Goal: Information Seeking & Learning: Learn about a topic

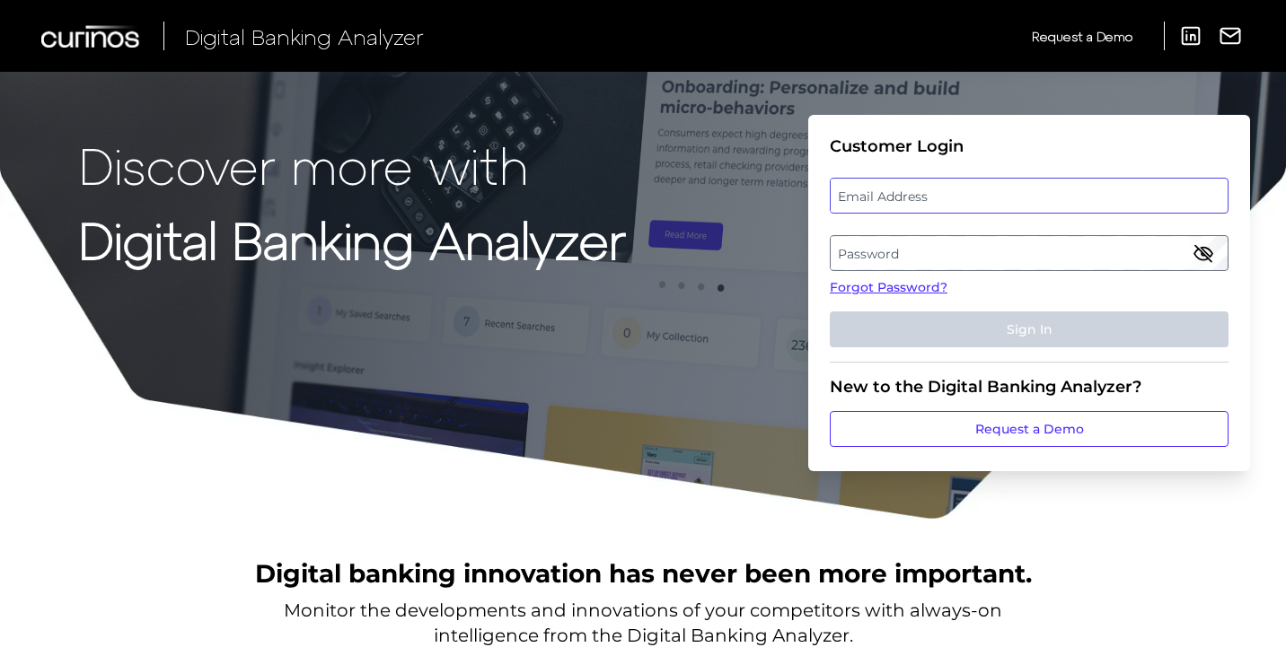
type input "superadmin.test5124@meta.ua"
click at [1005, 197] on div "Email Address superadmin.test5124@meta.ua" at bounding box center [1029, 196] width 399 height 36
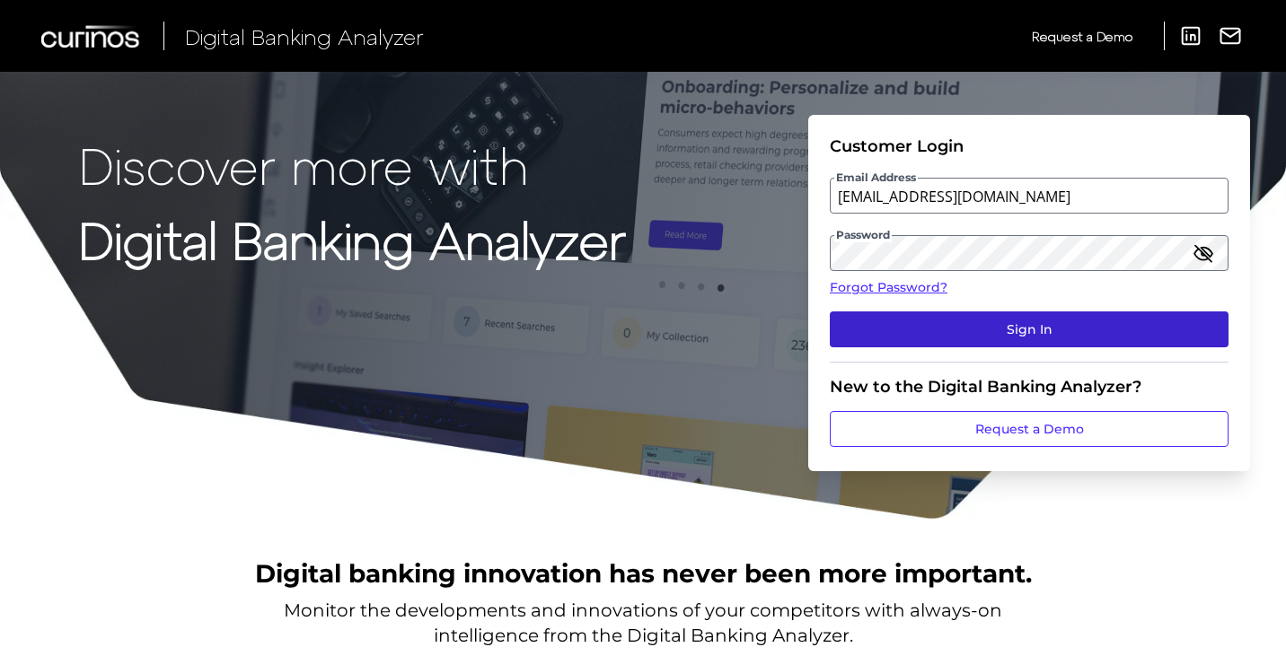
click at [954, 341] on button "Sign In" at bounding box center [1029, 330] width 399 height 36
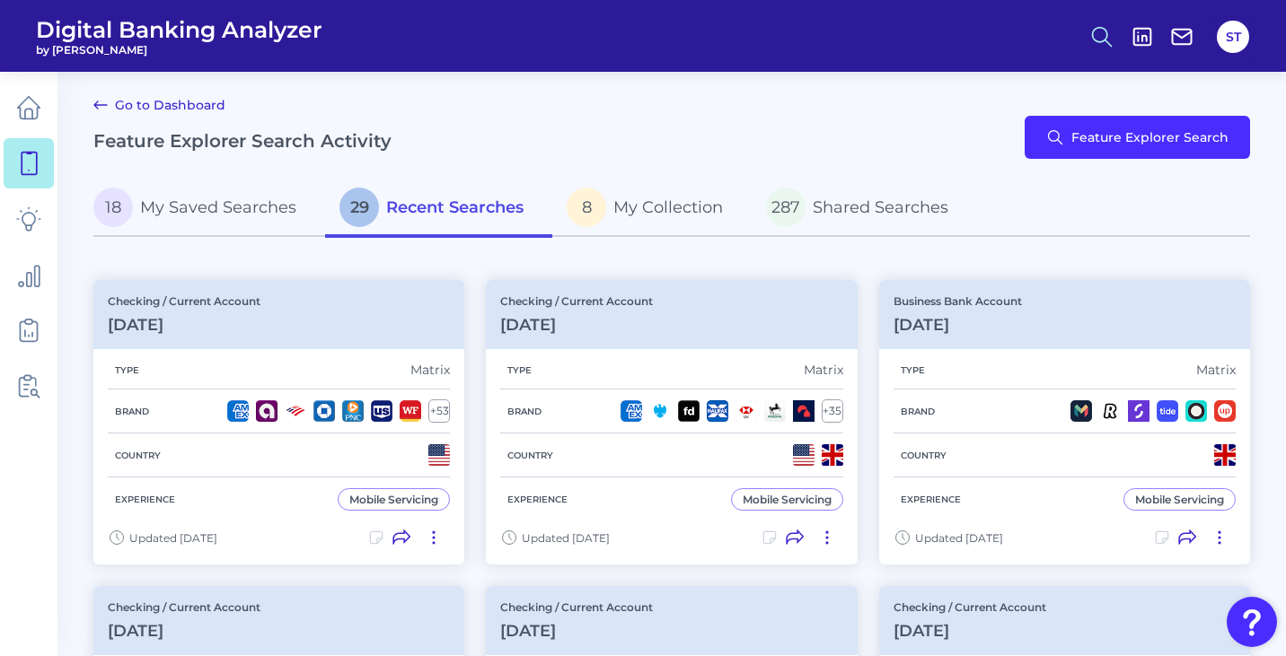
click at [1102, 29] on icon at bounding box center [1101, 36] width 25 height 25
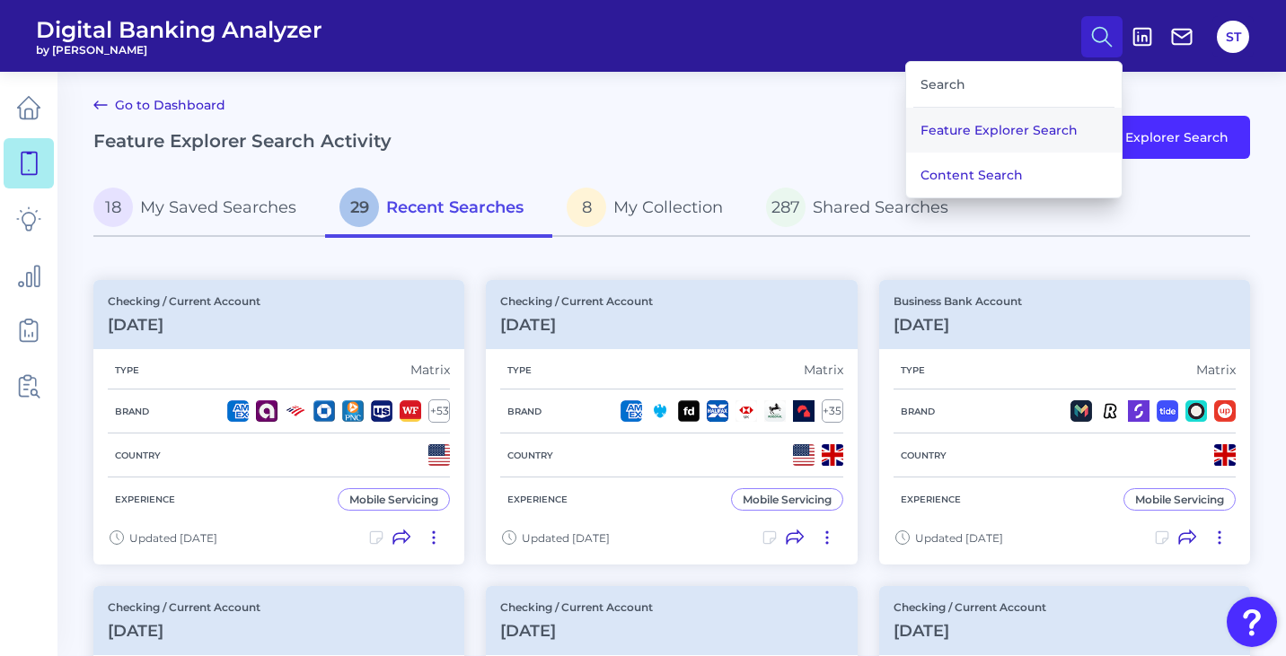
click at [1032, 123] on button "Feature Explorer Search" at bounding box center [1013, 130] width 215 height 45
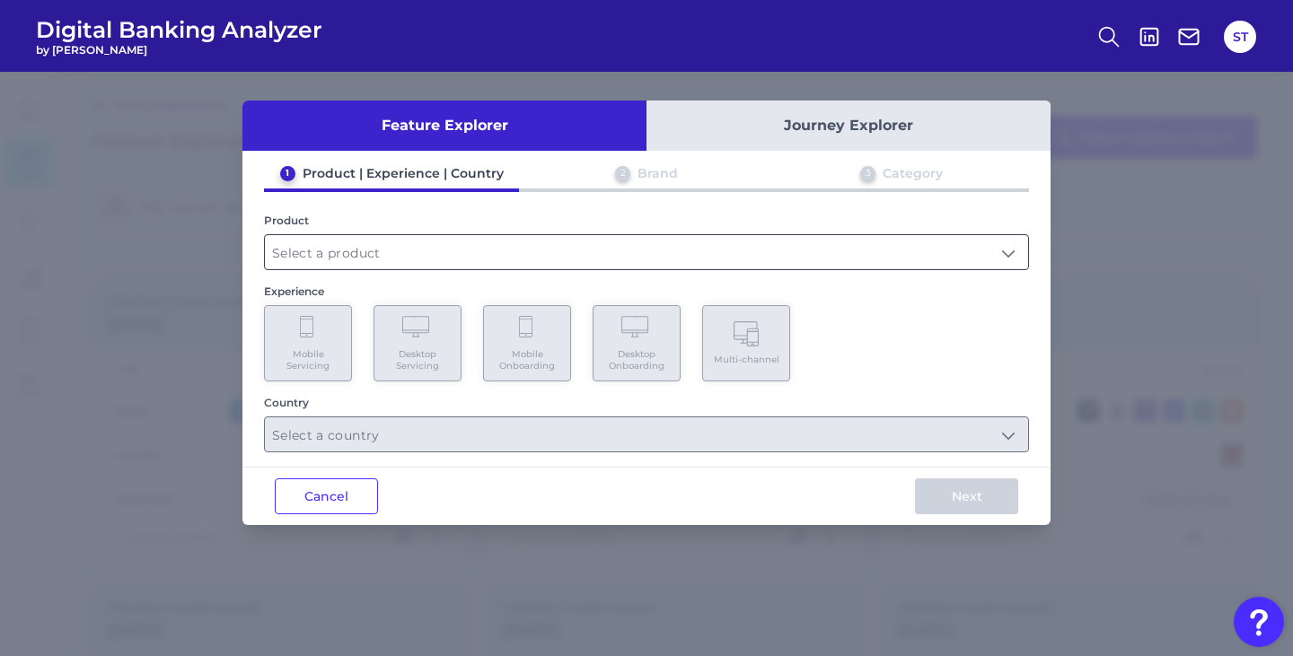
click at [361, 250] on input "text" at bounding box center [646, 252] width 763 height 34
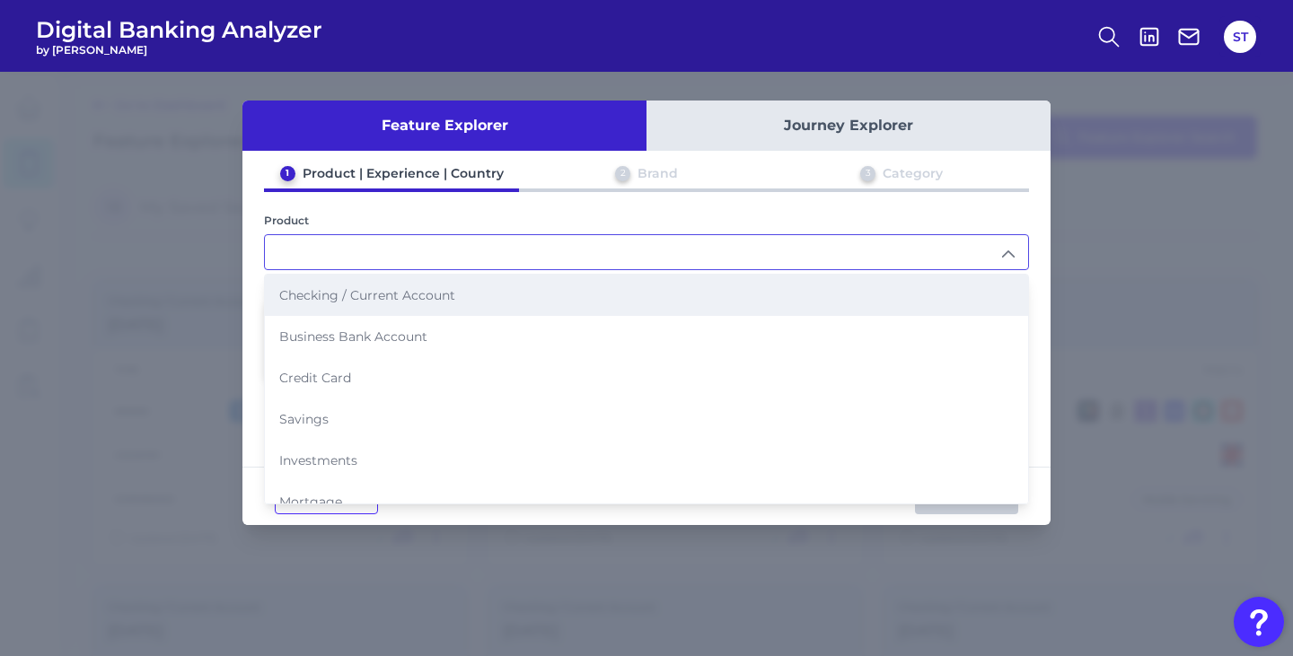
click at [343, 294] on span "Checking / Current Account" at bounding box center [367, 295] width 176 height 16
type input "Checking / Current Account"
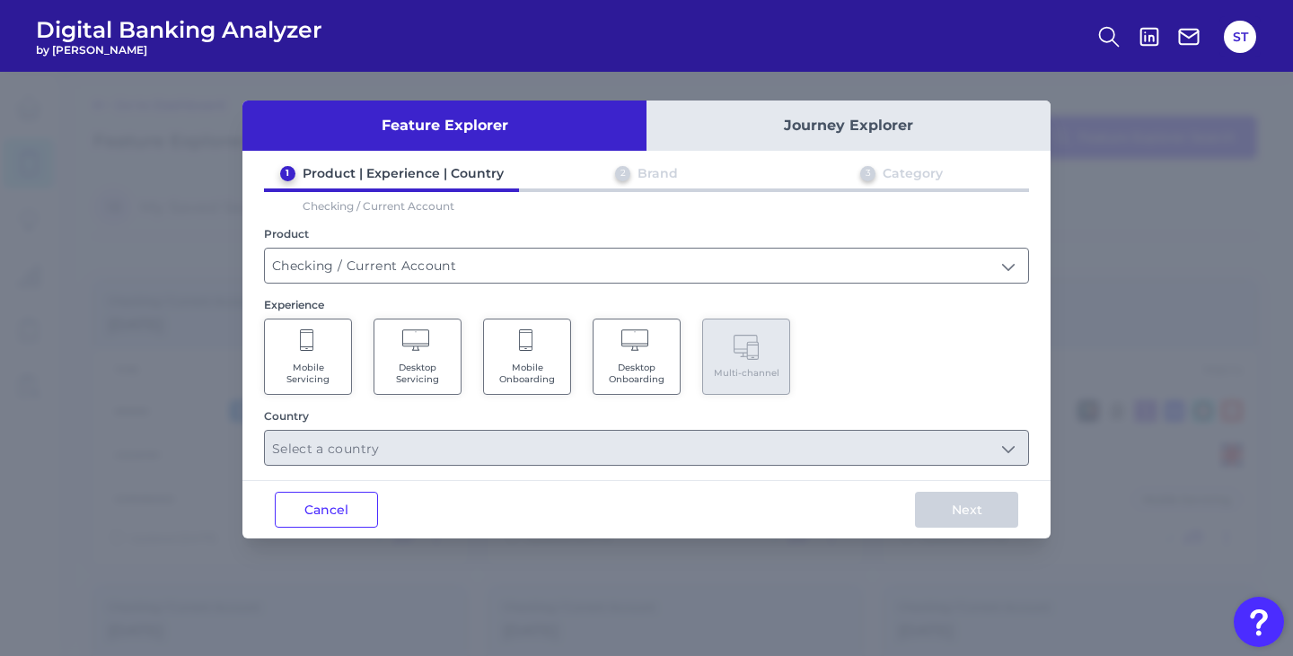
click at [316, 347] on Servicing "Mobile Servicing" at bounding box center [308, 357] width 88 height 76
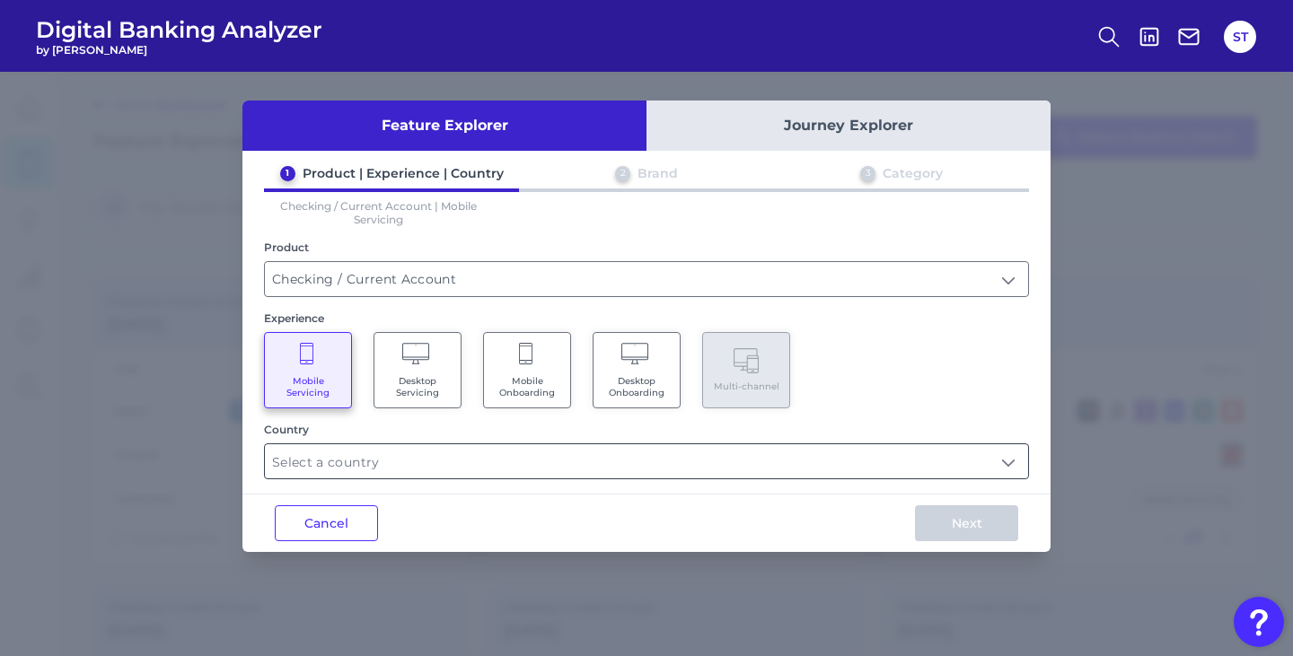
click at [359, 468] on input "text" at bounding box center [646, 461] width 763 height 34
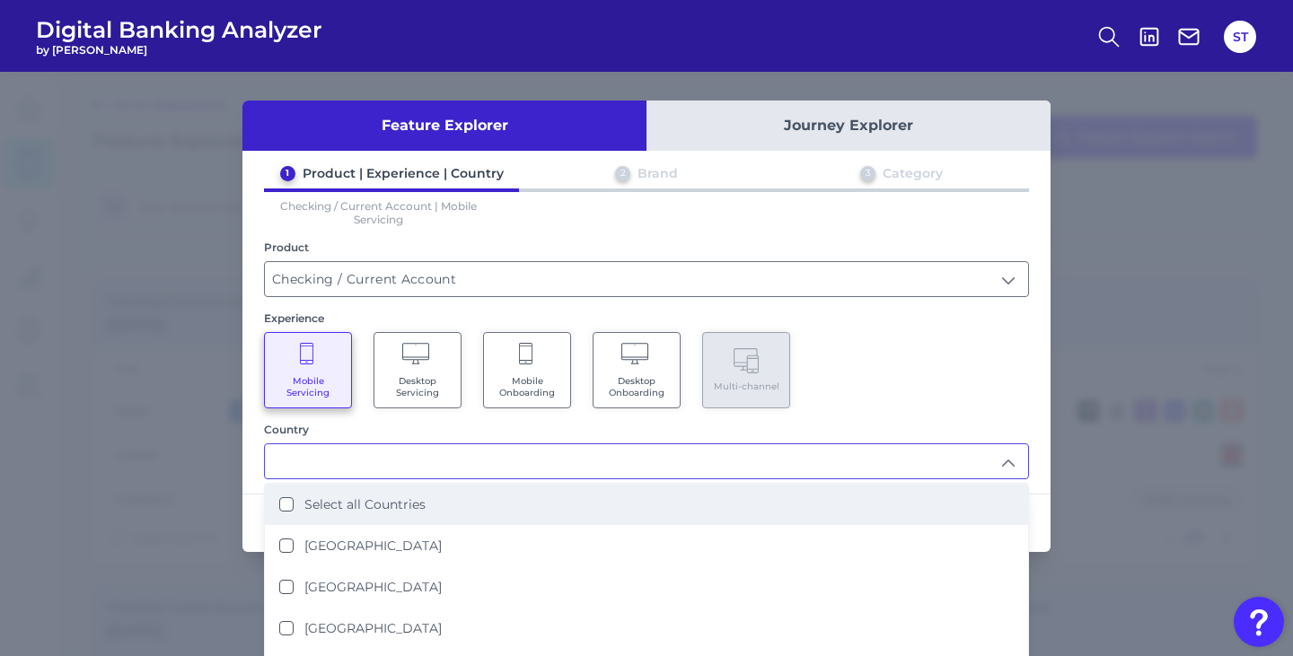
click at [373, 501] on label "Select all Countries" at bounding box center [364, 504] width 121 height 16
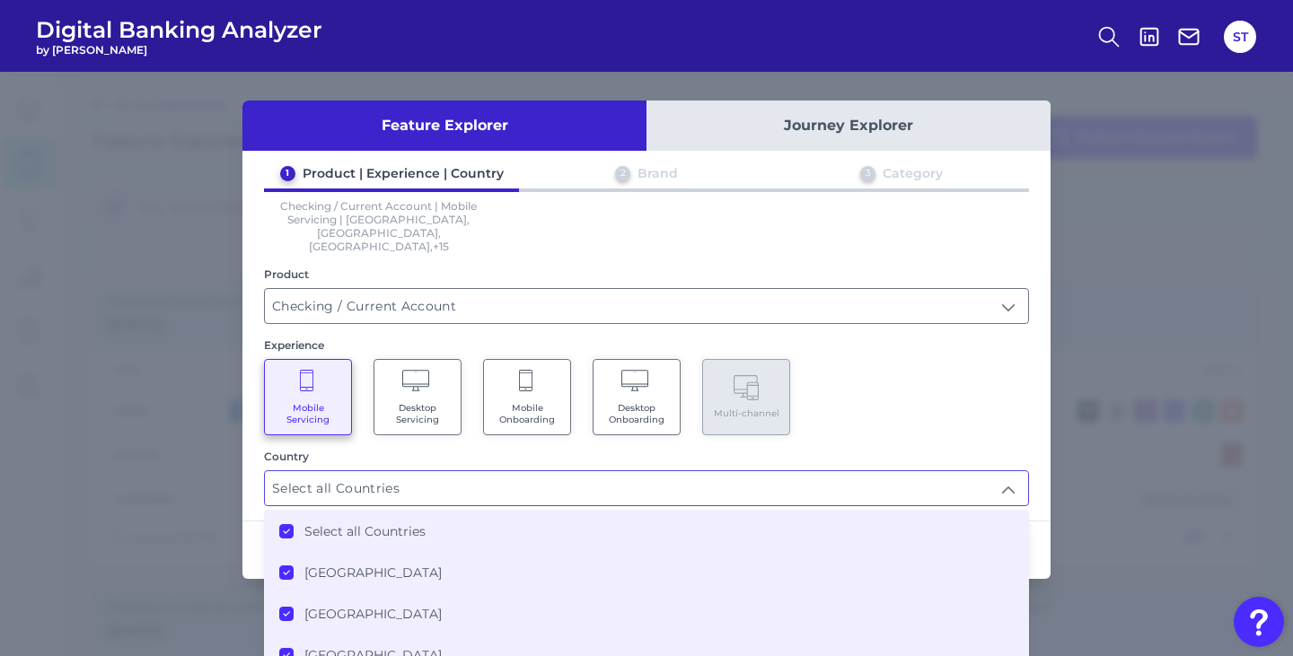
type input "Select all Countries"
click at [909, 359] on div "Mobile Servicing Desktop Servicing Mobile Onboarding Desktop Onboarding Multi-c…" at bounding box center [646, 397] width 765 height 76
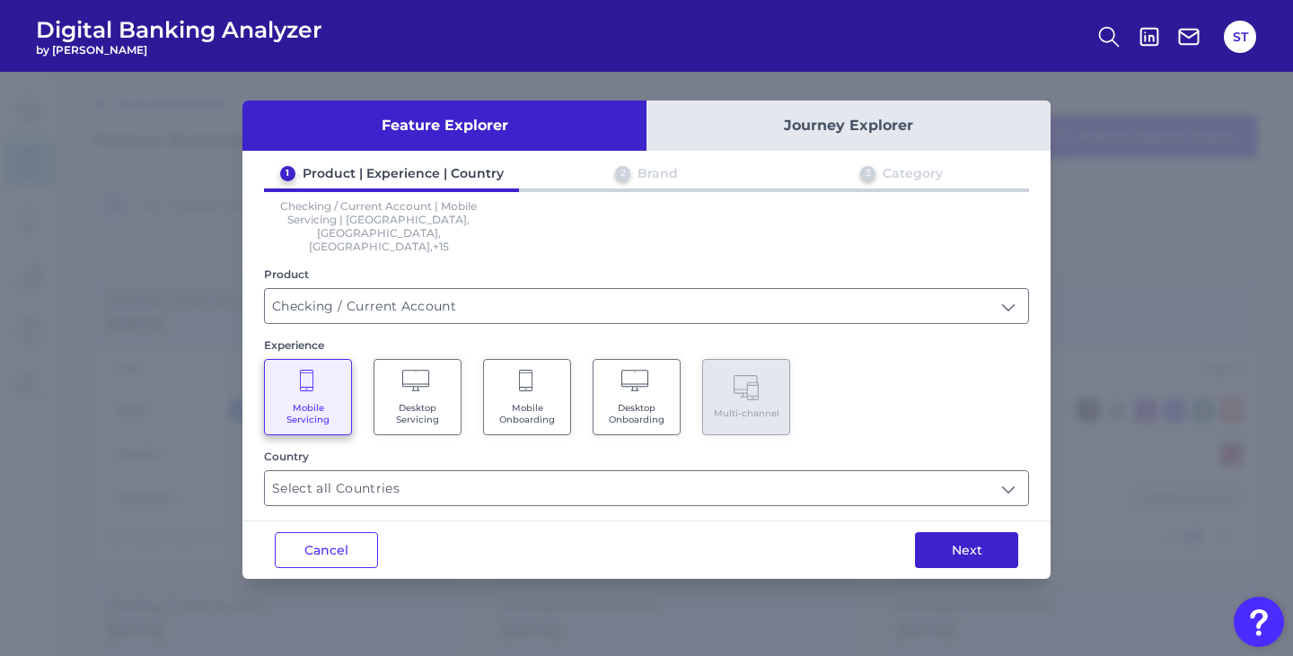
click at [941, 532] on button "Next" at bounding box center [966, 550] width 103 height 36
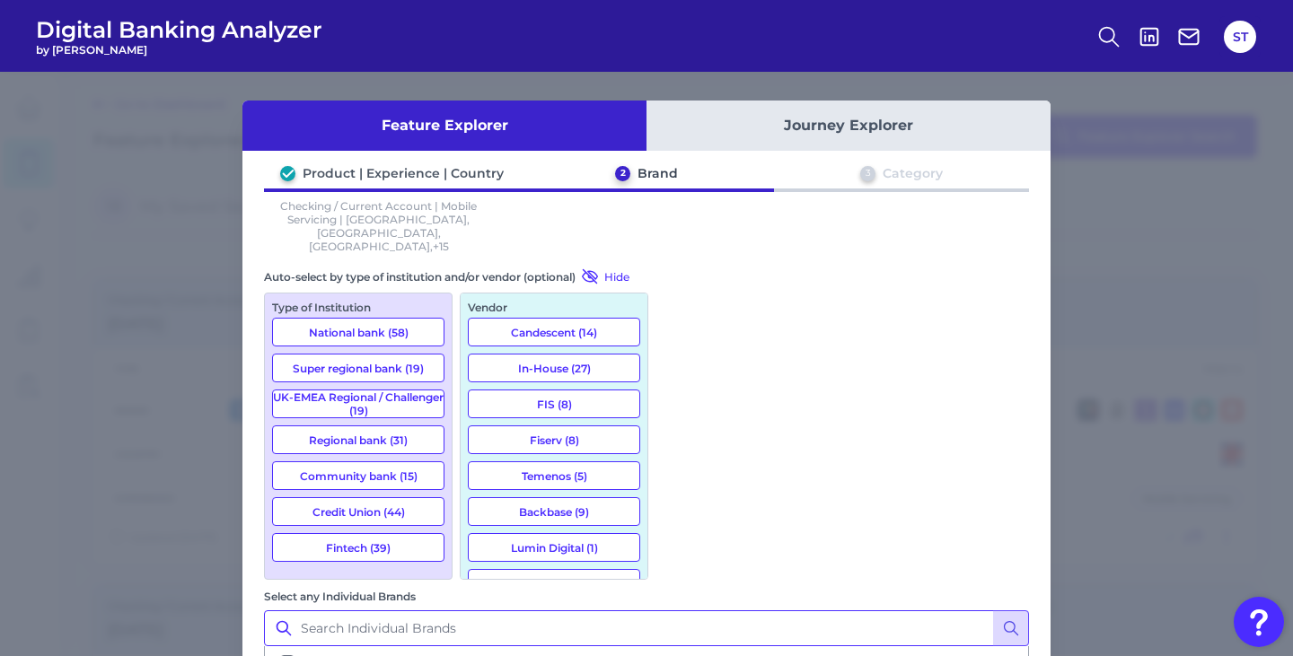
click at [747, 611] on input "Select any Individual Brands" at bounding box center [646, 629] width 765 height 36
type input "v"
paste input "Mountain America Credit Union"
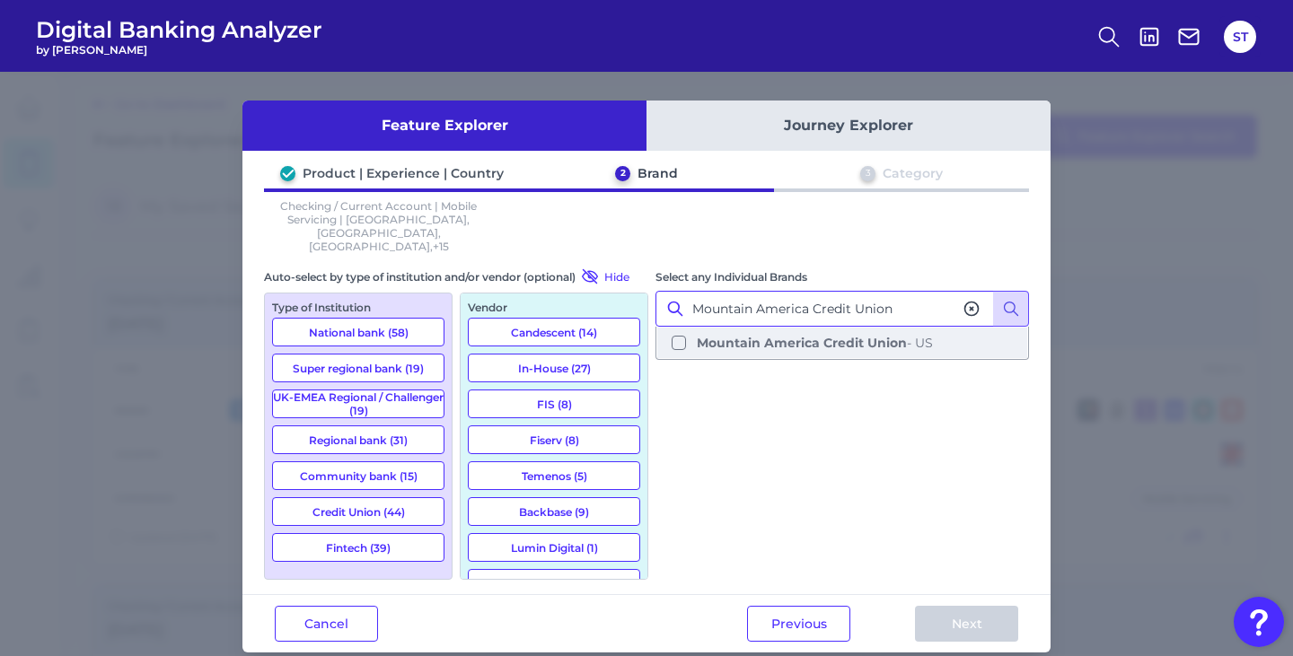
click at [678, 328] on button "Mountain America Credit Union - US" at bounding box center [842, 343] width 370 height 31
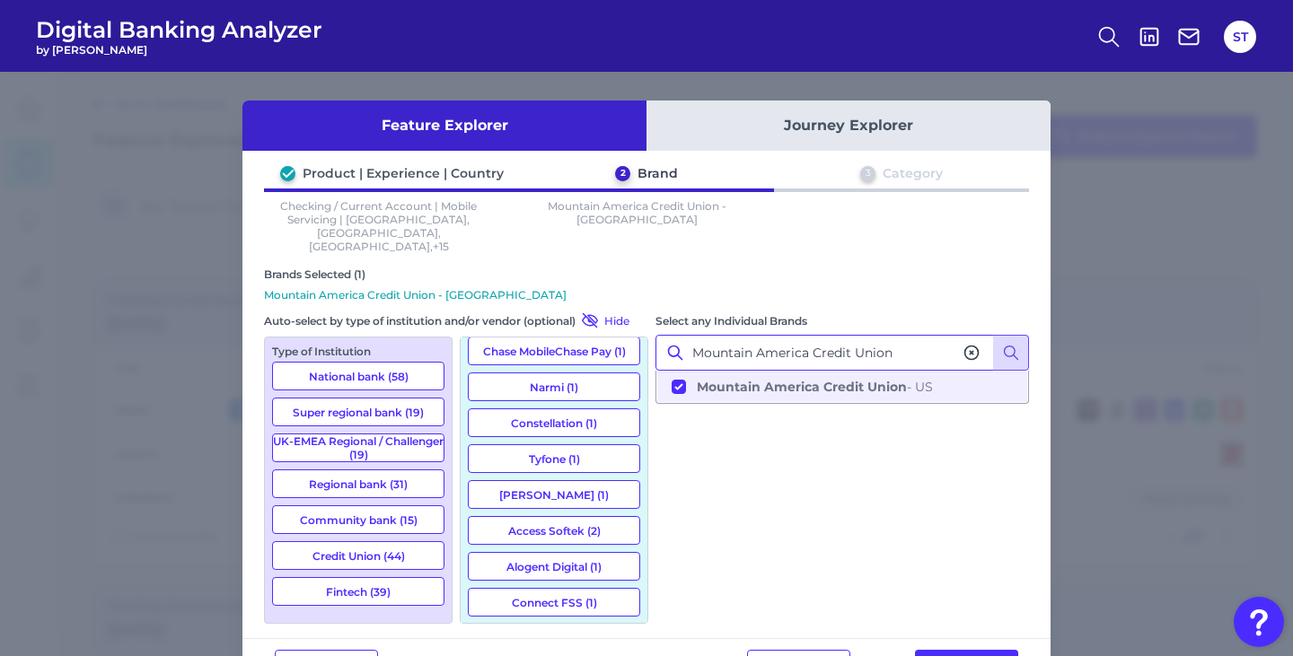
scroll to position [353, 0]
click at [672, 372] on button "Mountain America Credit Union - US" at bounding box center [842, 387] width 370 height 31
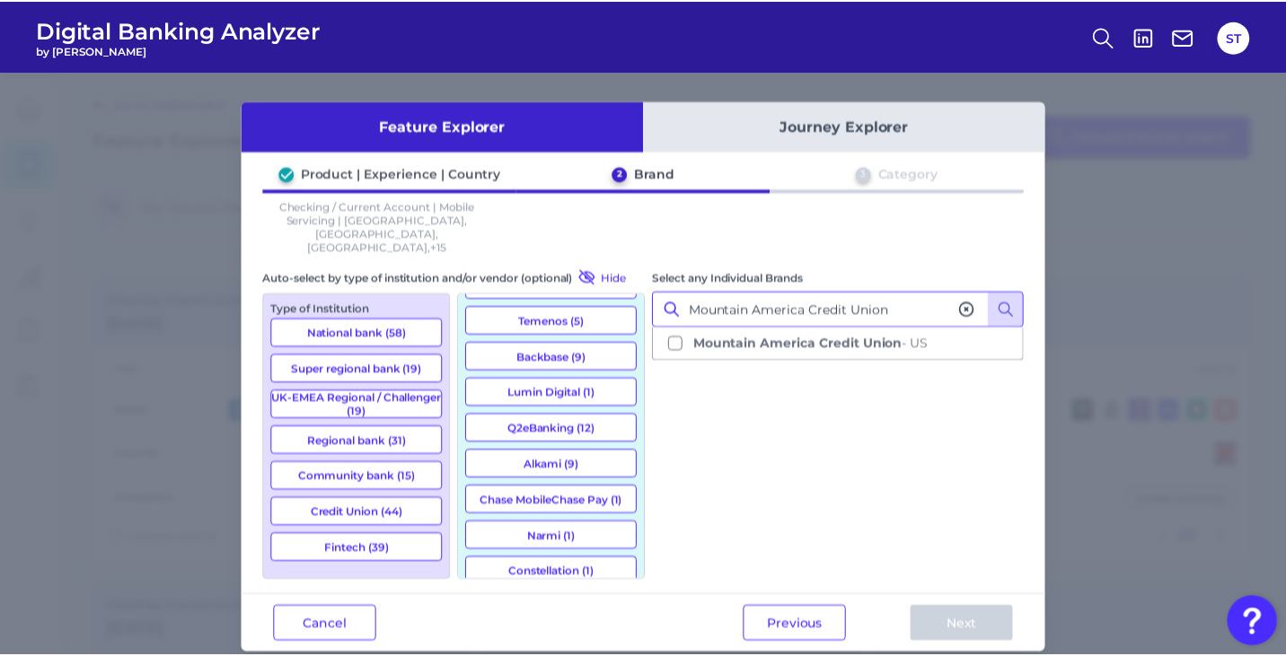
scroll to position [171, 0]
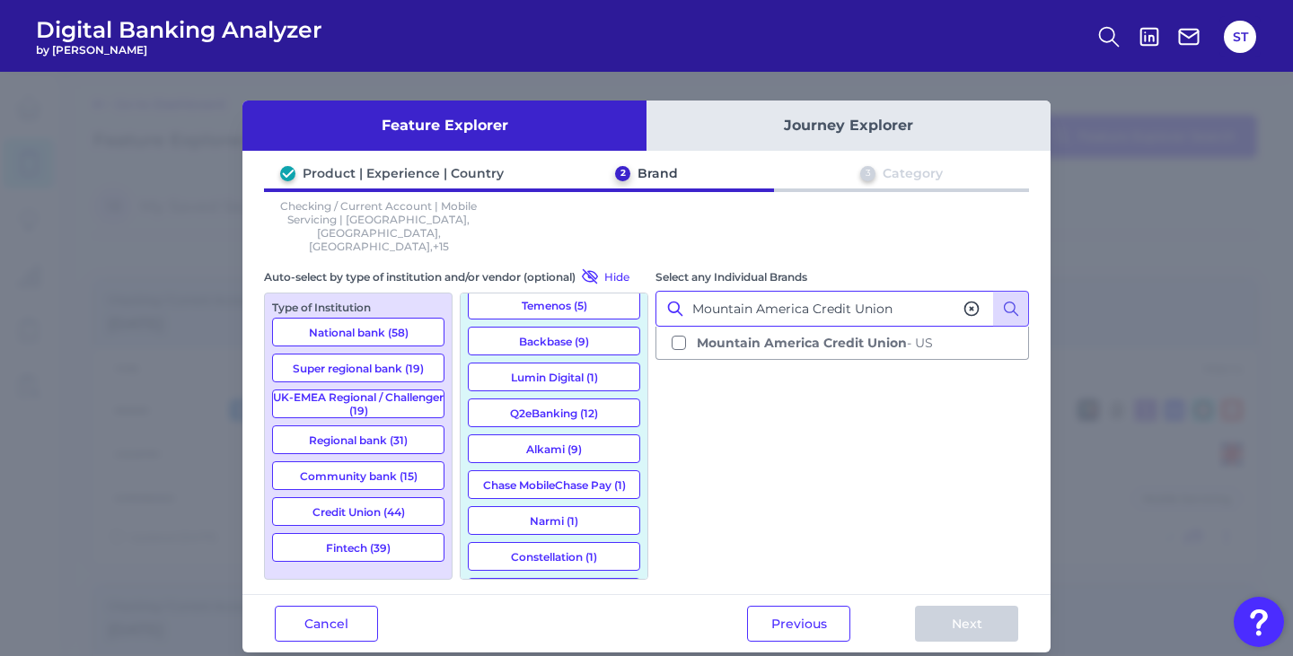
type input "Mountain America Credit Union"
click at [540, 435] on button "Alkami (9)" at bounding box center [554, 449] width 172 height 29
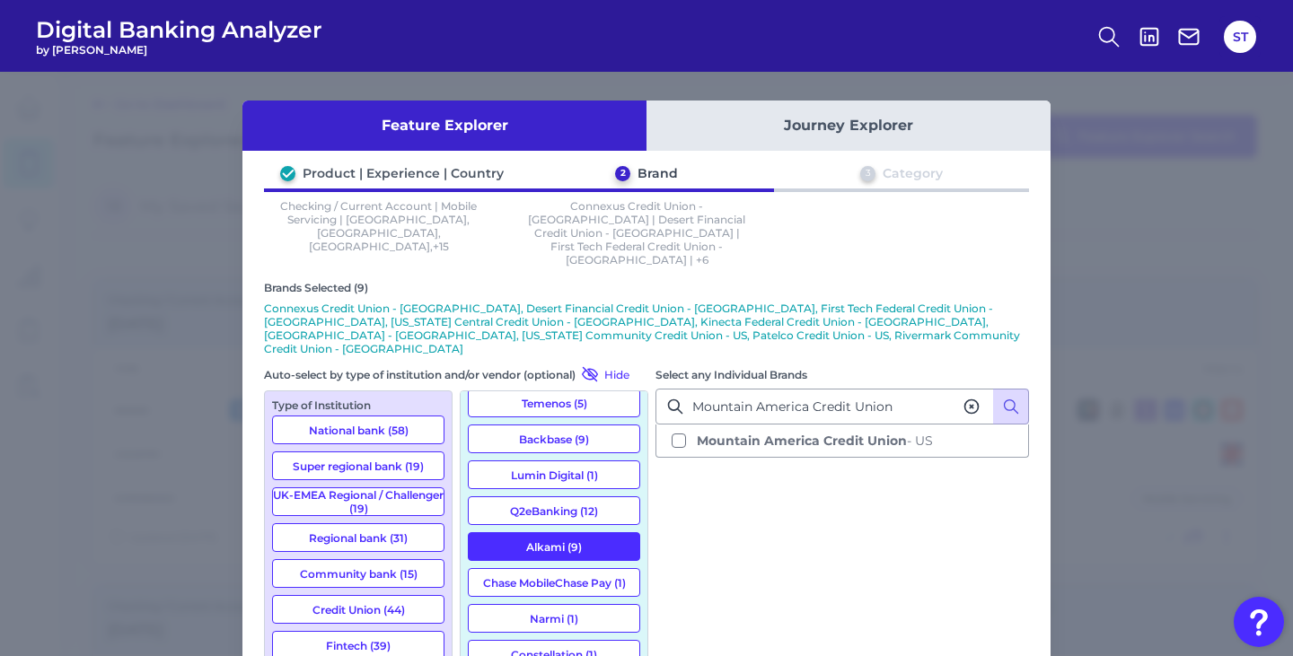
click at [535, 532] on button "Alkami (9)" at bounding box center [554, 546] width 172 height 29
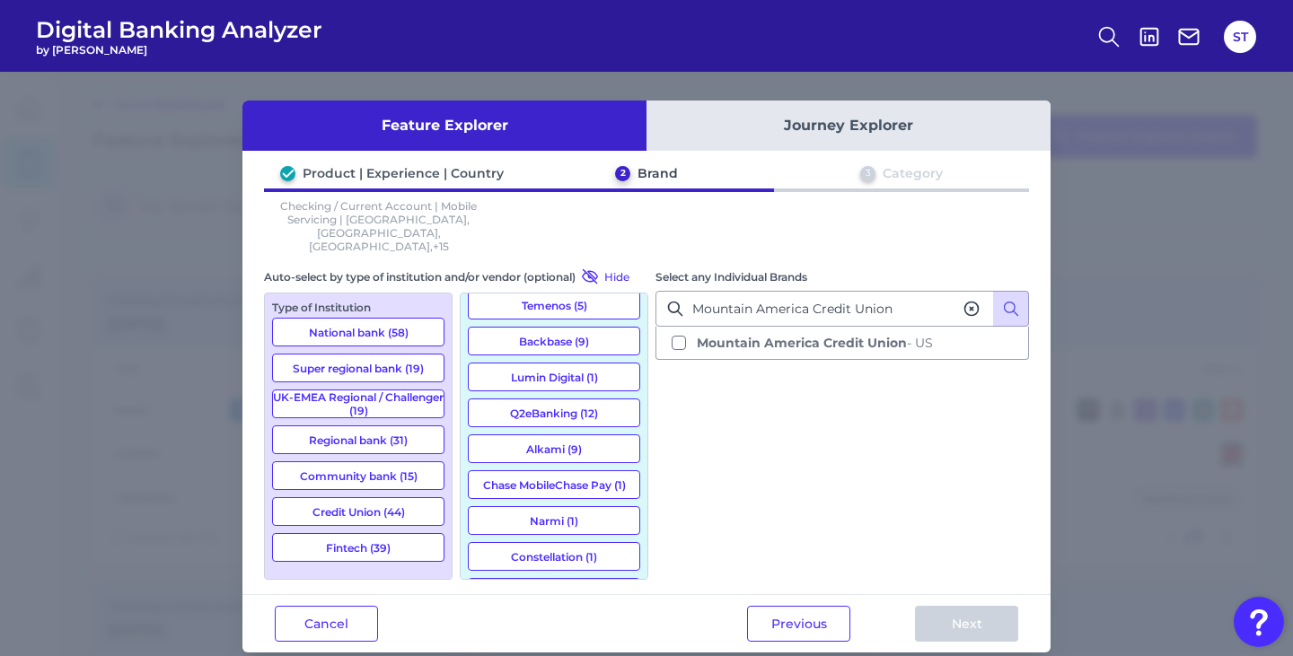
click at [537, 435] on button "Alkami (9)" at bounding box center [554, 449] width 172 height 29
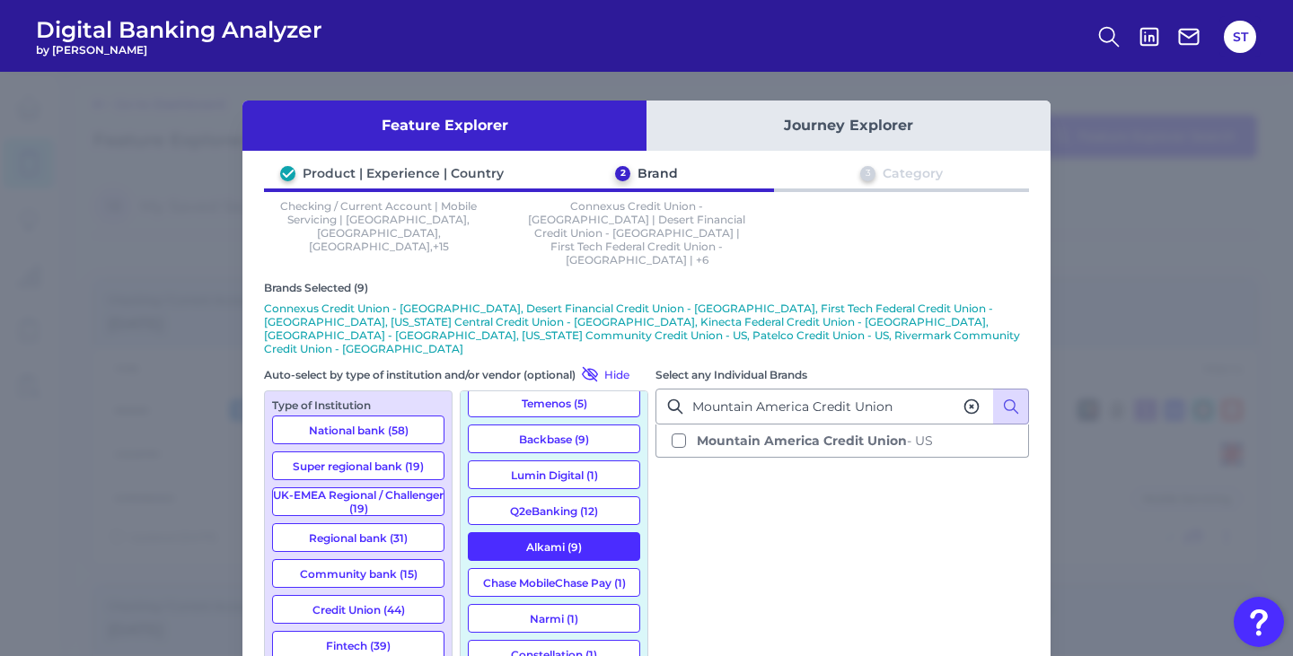
click at [536, 532] on button "Alkami (9)" at bounding box center [554, 546] width 172 height 29
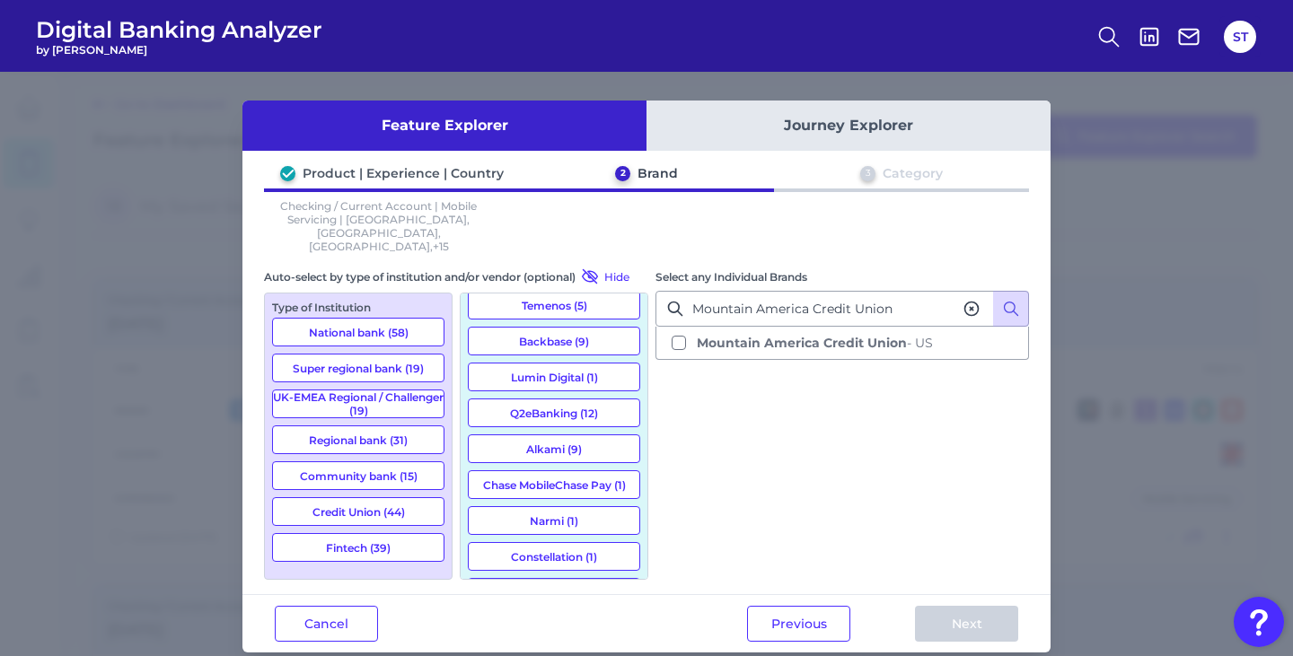
click at [1095, 166] on div "Feature Explorer Journey Explorer Product | Experience | Country 2 Brand 3 Cate…" at bounding box center [646, 364] width 1293 height 584
click at [347, 606] on button "Cancel" at bounding box center [326, 624] width 103 height 36
